Goal: Navigation & Orientation: Find specific page/section

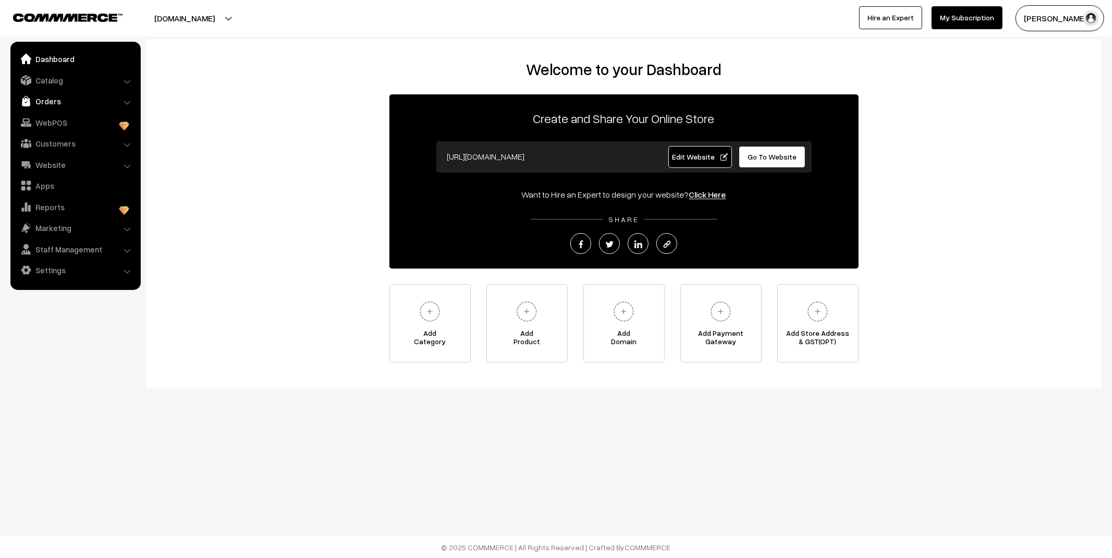
click at [40, 101] on link "Orders" at bounding box center [75, 101] width 124 height 19
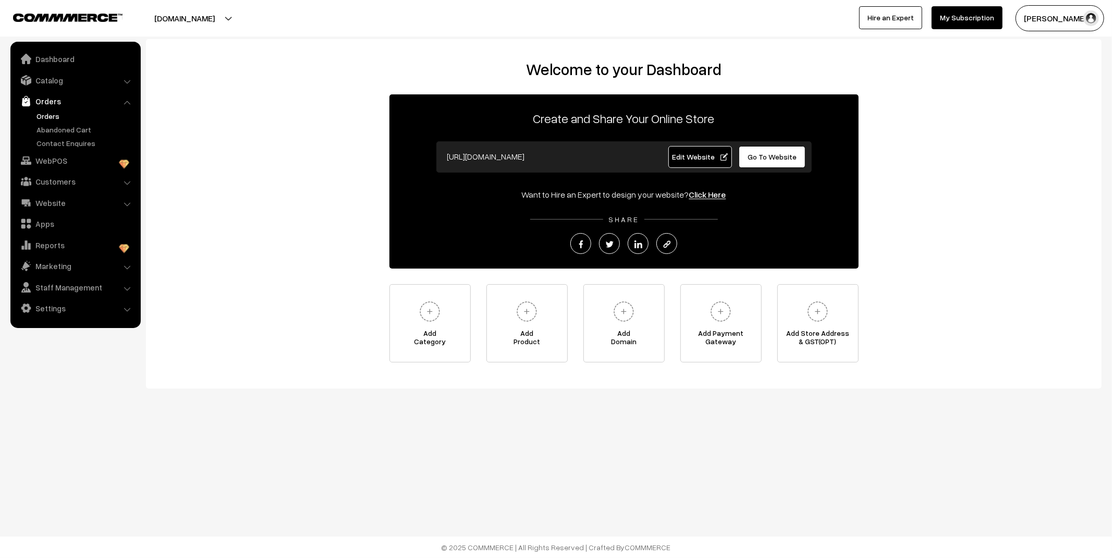
click at [56, 112] on link "Orders" at bounding box center [85, 116] width 103 height 11
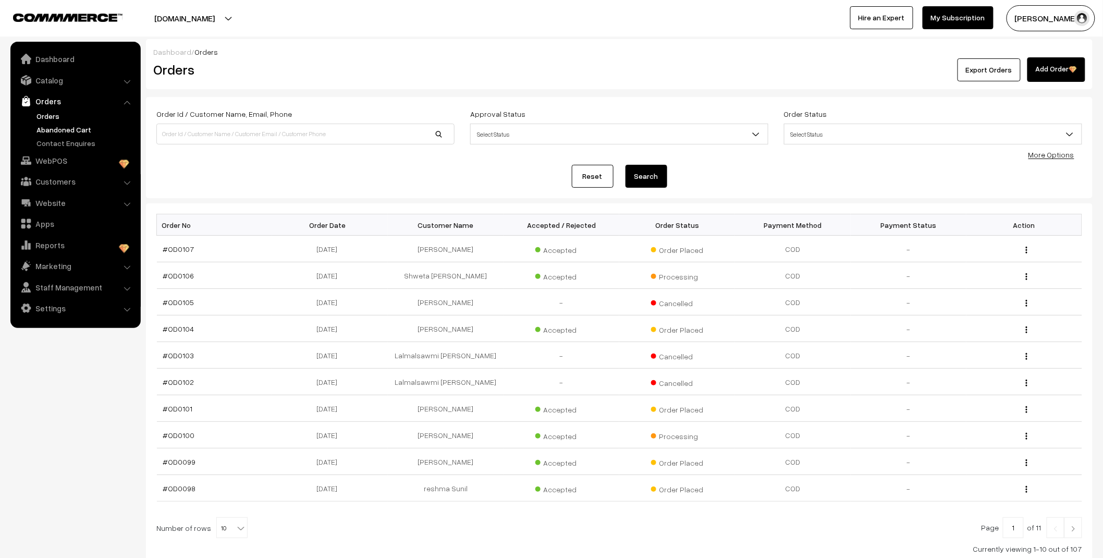
click at [81, 134] on link "Abandoned Cart" at bounding box center [85, 129] width 103 height 11
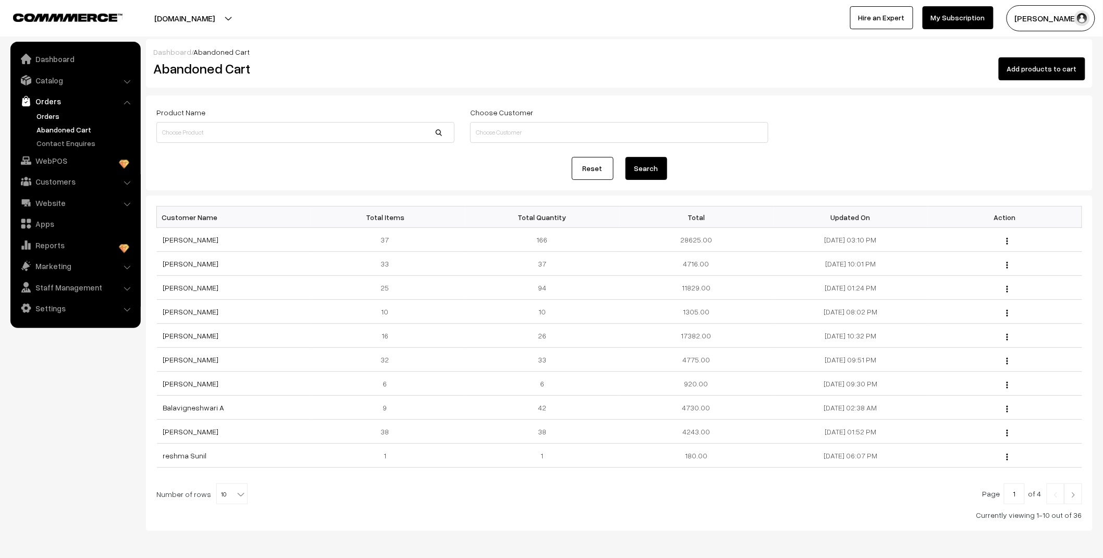
click at [56, 115] on link "Orders" at bounding box center [85, 116] width 103 height 11
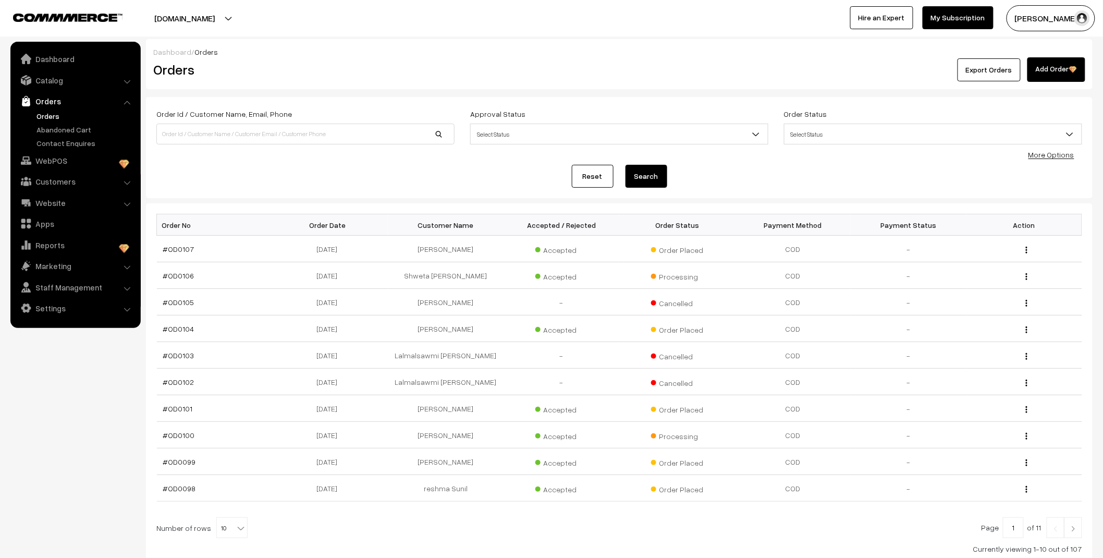
click at [68, 56] on link "Dashboard" at bounding box center [75, 59] width 124 height 19
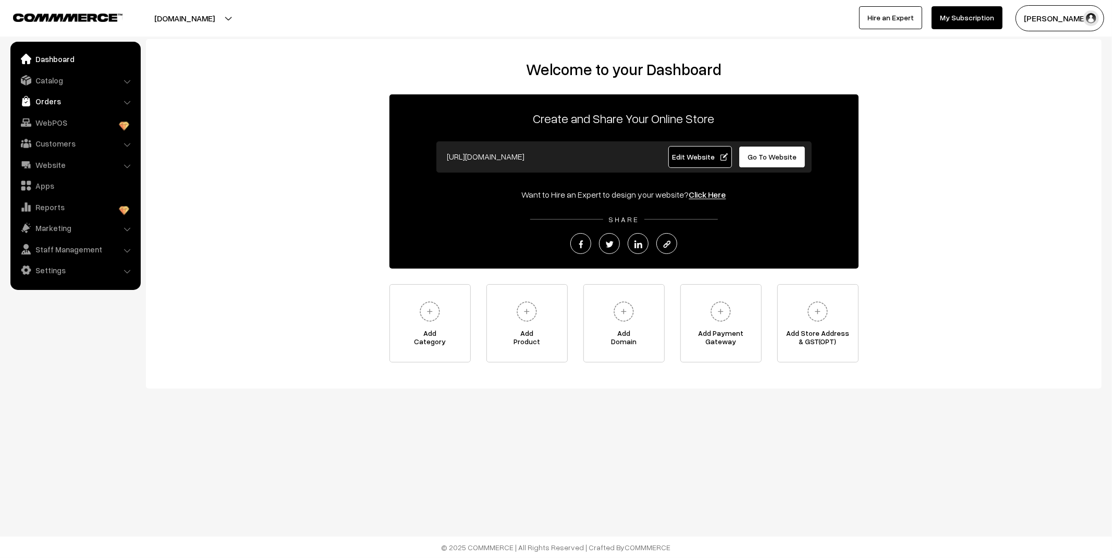
click at [53, 103] on link "Orders" at bounding box center [75, 101] width 124 height 19
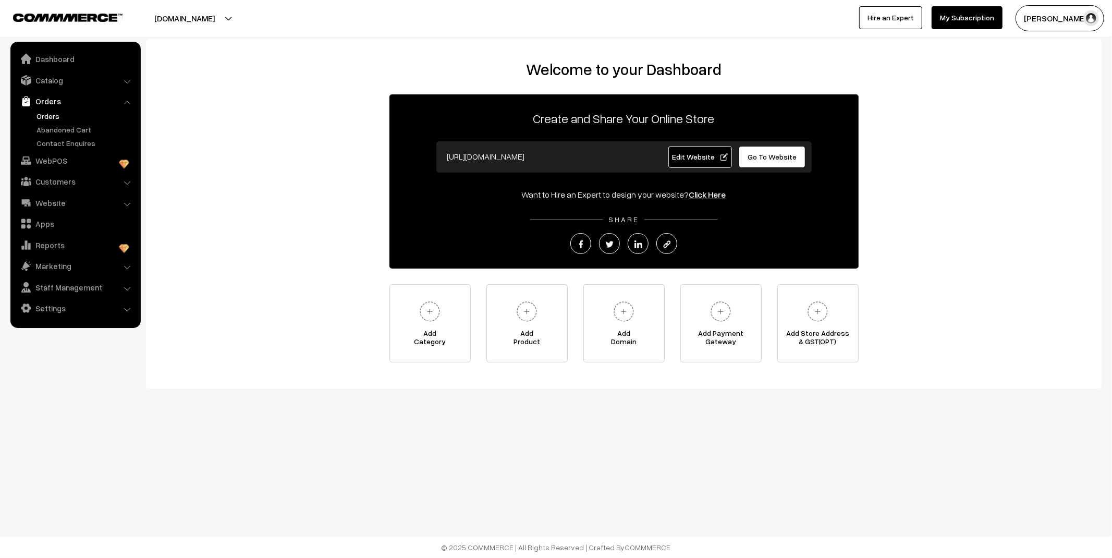
click at [50, 117] on link "Orders" at bounding box center [85, 116] width 103 height 11
